Goal: Answer question/provide support: Answer question/provide support

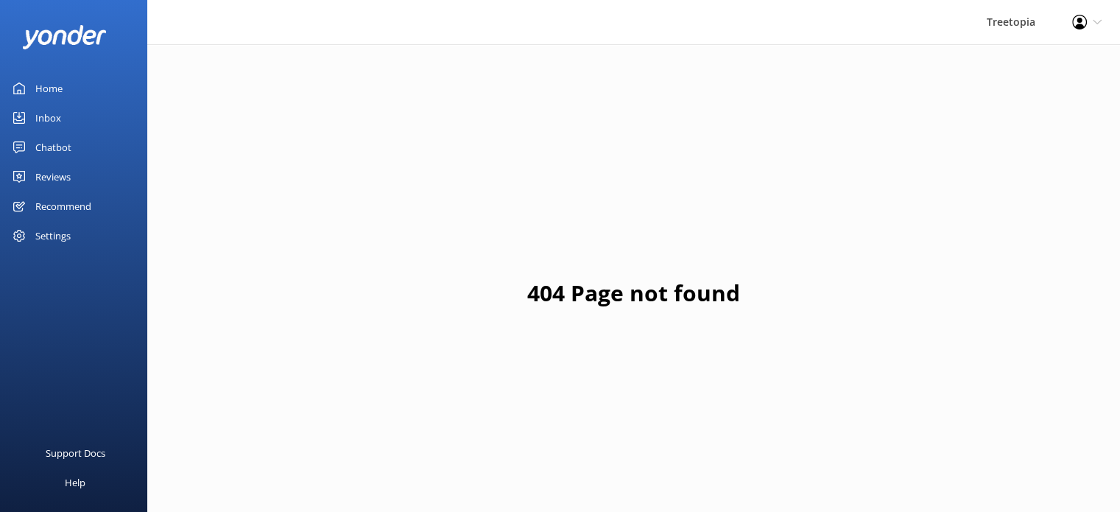
click at [86, 94] on link "Home" at bounding box center [73, 88] width 147 height 29
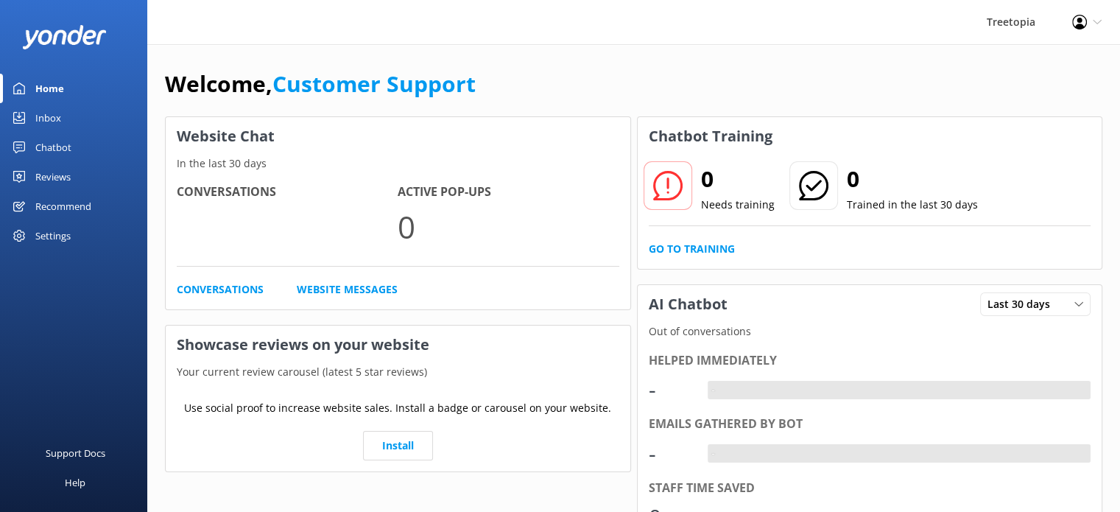
click at [83, 117] on link "Inbox" at bounding box center [73, 117] width 147 height 29
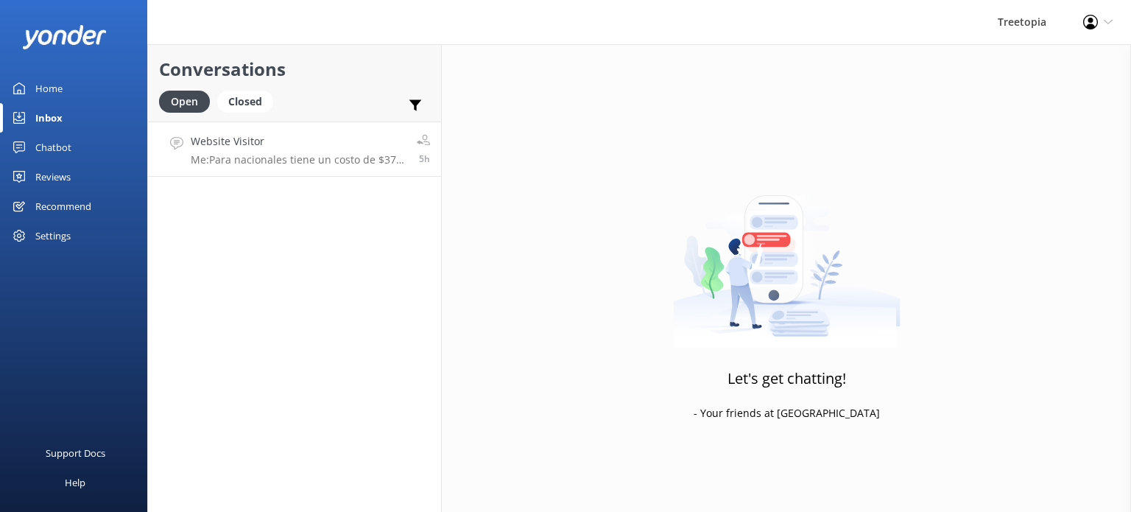
click at [247, 153] on p "Me: Para nacionales tiene un costo de $37 + impuestos por persona." at bounding box center [298, 159] width 215 height 13
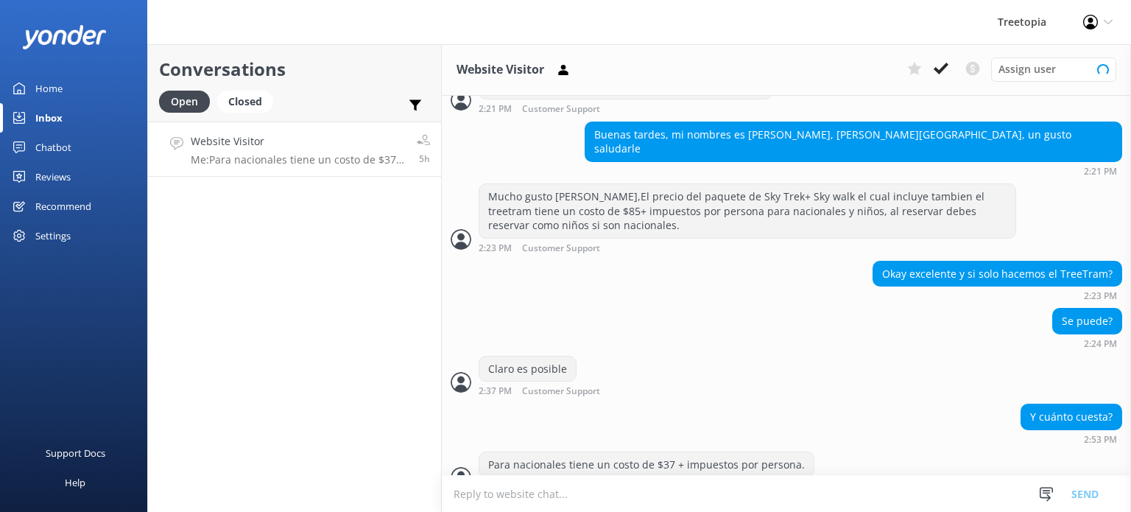
scroll to position [710, 0]
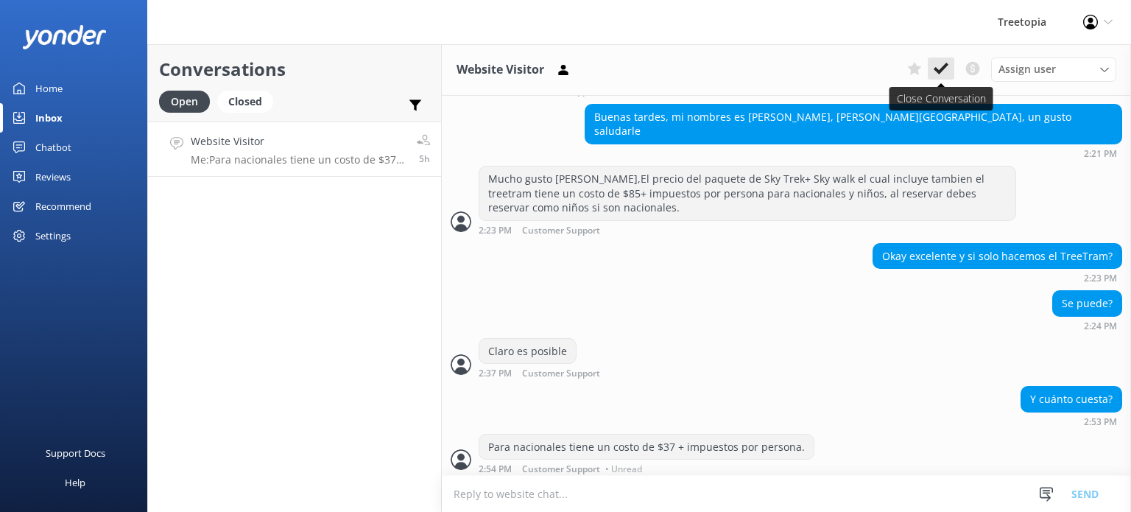
click at [937, 64] on icon at bounding box center [941, 68] width 15 height 15
